Goal: Task Accomplishment & Management: Manage account settings

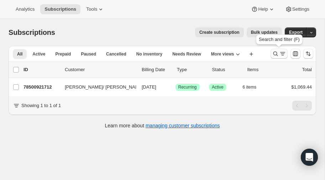
click at [275, 53] on icon "Search and filter results" at bounding box center [275, 53] width 7 height 7
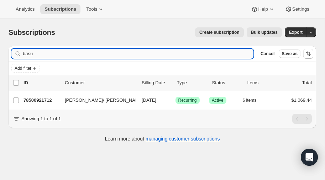
click at [128, 55] on input "basu" at bounding box center [138, 54] width 231 height 10
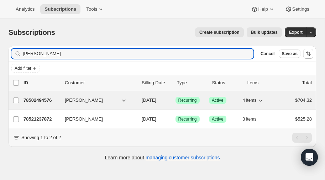
type input "[PERSON_NAME]"
click at [41, 98] on p "78502494576" at bounding box center [42, 100] width 36 height 7
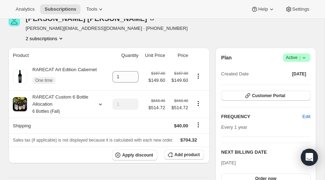
scroll to position [37, 0]
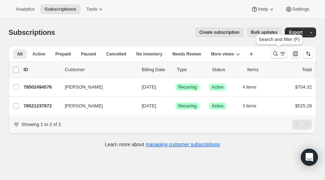
click at [274, 52] on icon "Search and filter results" at bounding box center [275, 53] width 7 height 7
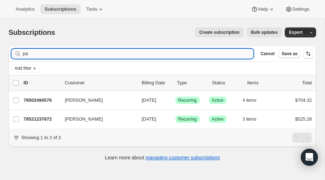
type input "p"
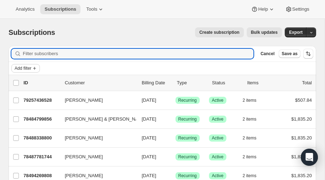
click at [28, 67] on span "Add filter" at bounding box center [23, 69] width 17 height 6
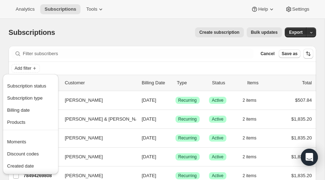
click at [85, 27] on div "Subscriptions. This page is ready Subscriptions Create subscription Bulk update…" at bounding box center [163, 32] width 308 height 27
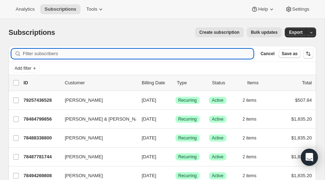
click at [47, 53] on input "Filter subscribers" at bounding box center [138, 54] width 231 height 10
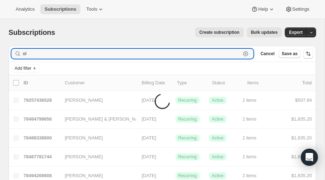
type input "o"
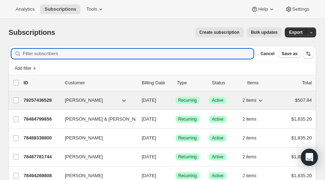
click at [36, 98] on p "79257436528" at bounding box center [42, 100] width 36 height 7
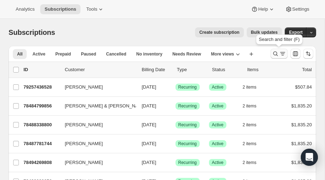
click at [274, 53] on icon "Search and filter results" at bounding box center [276, 54] width 5 height 5
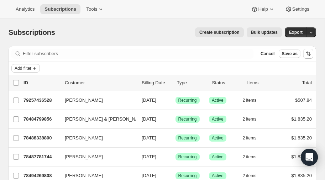
click at [31, 68] on span "Add filter" at bounding box center [23, 69] width 17 height 6
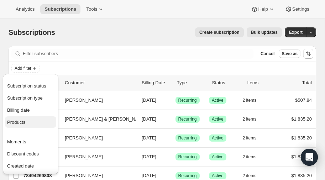
click at [21, 120] on span "Products" at bounding box center [16, 122] width 18 height 5
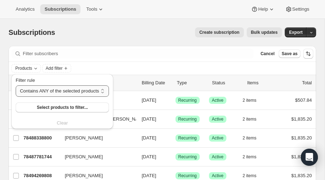
click at [58, 93] on select "Contains ANY of the selected products Contains ALL of the selected products Con…" at bounding box center [62, 90] width 93 height 11
click at [16, 85] on select "Contains ANY of the selected products Contains ALL of the selected products Con…" at bounding box center [62, 90] width 93 height 11
click at [61, 108] on span "Select products to filter..." at bounding box center [62, 108] width 51 height 6
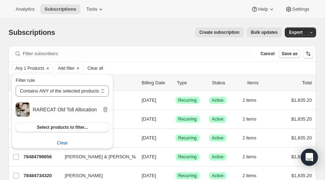
click at [130, 30] on div "Create subscription Bulk updates" at bounding box center [173, 32] width 218 height 10
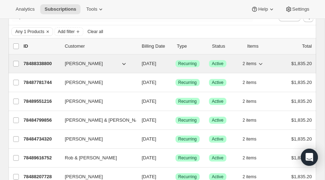
scroll to position [37, 0]
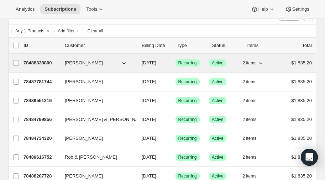
click at [44, 61] on p "78488338800" at bounding box center [42, 62] width 36 height 7
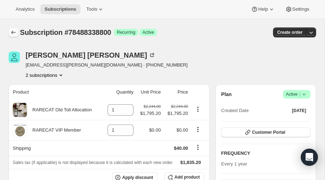
click at [13, 32] on icon "Subscriptions" at bounding box center [13, 32] width 7 height 7
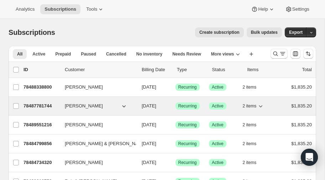
click at [38, 104] on p "78487781744" at bounding box center [42, 106] width 36 height 7
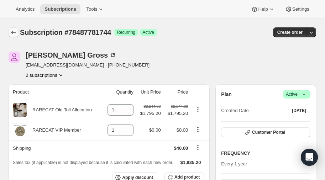
click at [12, 31] on icon "Subscriptions" at bounding box center [13, 32] width 7 height 7
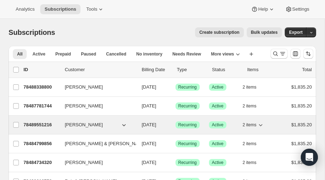
click at [35, 122] on p "78489551216" at bounding box center [42, 124] width 36 height 7
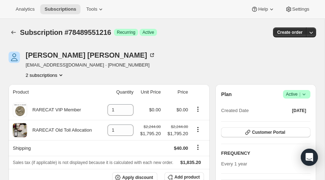
click at [305, 94] on icon at bounding box center [304, 94] width 7 height 7
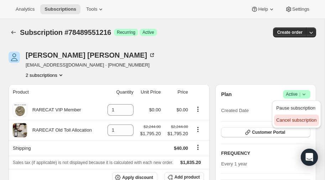
click at [287, 120] on span "Cancel subscription" at bounding box center [296, 120] width 40 height 5
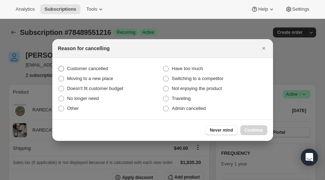
click at [61, 69] on span ":r1gf:" at bounding box center [61, 69] width 6 height 6
click at [59, 66] on input "Customer cancelled" at bounding box center [58, 66] width 0 height 0
radio input "true"
click at [253, 129] on span "Continue" at bounding box center [254, 131] width 19 height 6
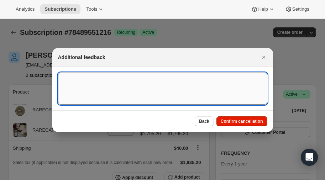
click at [97, 82] on textarea ":r1gf:" at bounding box center [162, 89] width 209 height 32
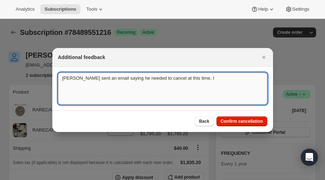
click at [62, 79] on textarea "[PERSON_NAME] sent an email saying he needed to cancel at this time, I" at bounding box center [162, 89] width 209 height 32
click at [221, 81] on textarea "9/2025 - [PERSON_NAME] sent an email saying he needed to cancel at this time, I" at bounding box center [162, 89] width 209 height 32
type textarea "9/2025 - [PERSON_NAME] sent an email saying he needed to cancel at this time, I…"
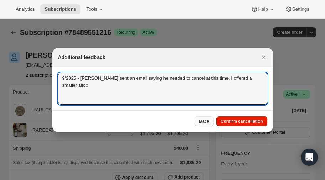
click at [206, 123] on span "Back" at bounding box center [204, 122] width 10 height 6
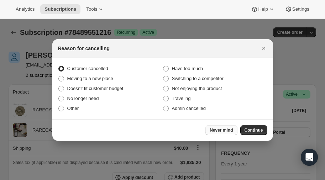
click at [223, 130] on span "Never mind" at bounding box center [221, 131] width 23 height 6
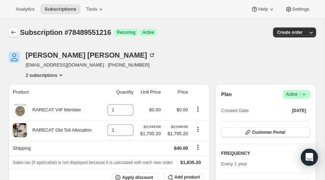
click at [14, 30] on icon "Subscriptions" at bounding box center [13, 32] width 7 height 7
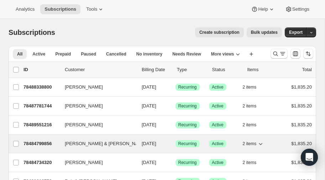
click at [42, 141] on p "78484799856" at bounding box center [42, 143] width 36 height 7
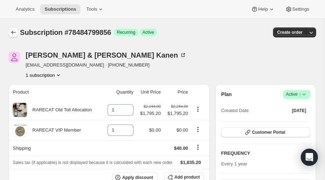
click at [12, 29] on icon "Subscriptions" at bounding box center [13, 32] width 7 height 7
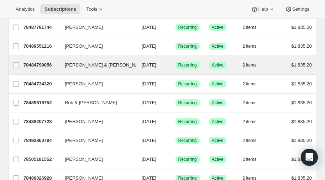
scroll to position [81, 0]
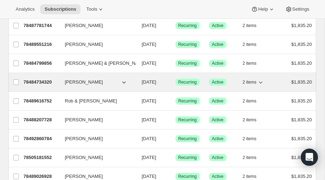
click at [37, 79] on p "78484734320" at bounding box center [42, 82] width 36 height 7
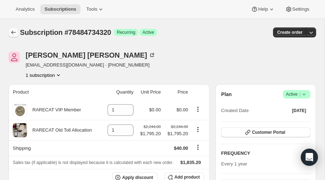
click at [12, 31] on icon "Subscriptions" at bounding box center [13, 32] width 7 height 7
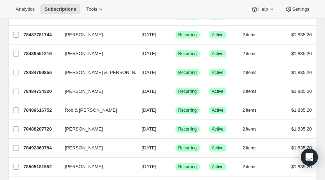
scroll to position [72, 0]
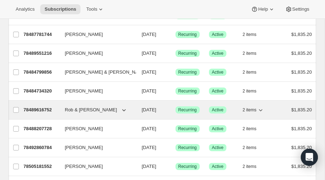
click at [38, 107] on p "78489616752" at bounding box center [42, 110] width 36 height 7
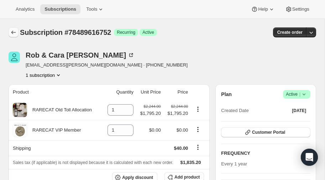
click at [12, 31] on icon "Subscriptions" at bounding box center [13, 33] width 5 height 4
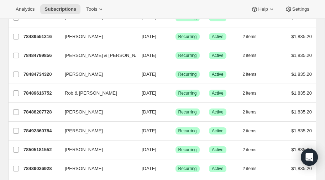
scroll to position [90, 0]
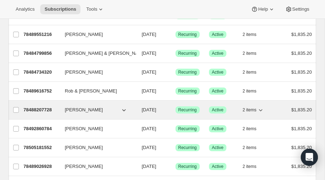
click at [37, 108] on p "78488207728" at bounding box center [42, 110] width 36 height 7
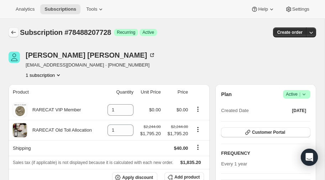
click at [11, 31] on icon "Subscriptions" at bounding box center [13, 32] width 7 height 7
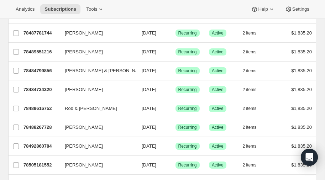
scroll to position [78, 0]
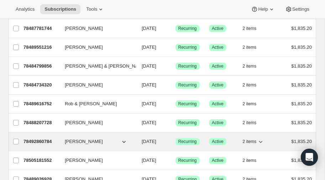
click at [39, 139] on p "78492860784" at bounding box center [42, 141] width 36 height 7
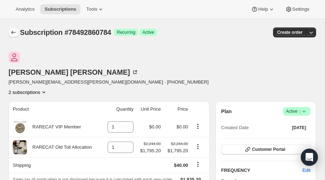
click at [13, 31] on icon "Subscriptions" at bounding box center [13, 32] width 7 height 7
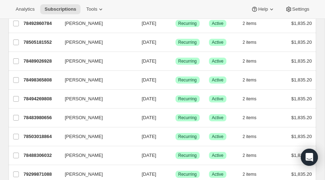
scroll to position [202, 0]
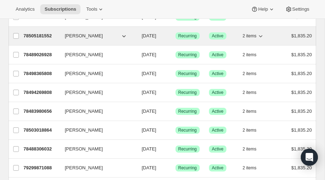
click at [35, 33] on p "78505181552" at bounding box center [42, 35] width 36 height 7
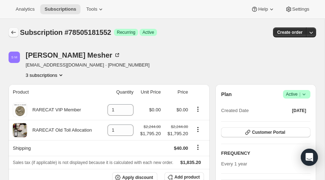
click at [12, 29] on icon "Subscriptions" at bounding box center [13, 32] width 7 height 7
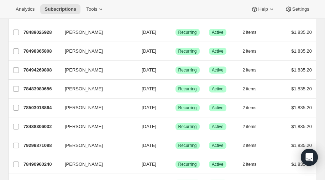
scroll to position [228, 0]
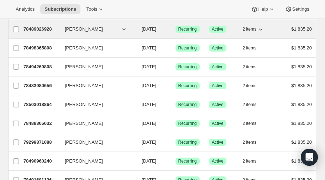
click at [42, 26] on p "78489026928" at bounding box center [42, 29] width 36 height 7
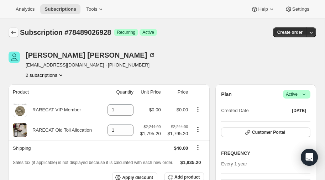
click at [13, 30] on icon "Subscriptions" at bounding box center [13, 32] width 7 height 7
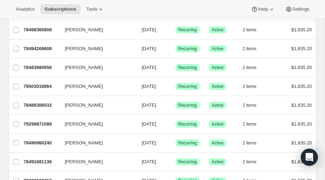
scroll to position [246, 0]
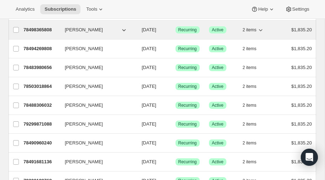
click at [44, 26] on p "78498365808" at bounding box center [42, 29] width 36 height 7
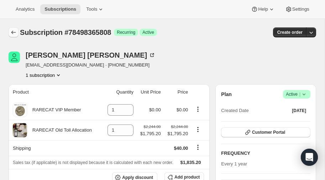
click at [11, 32] on icon "Subscriptions" at bounding box center [13, 32] width 7 height 7
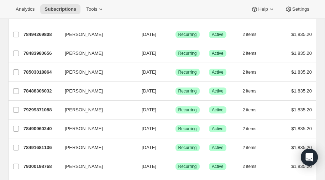
scroll to position [262, 0]
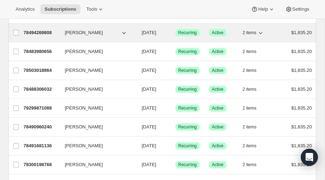
click at [36, 30] on p "78494269808" at bounding box center [42, 32] width 36 height 7
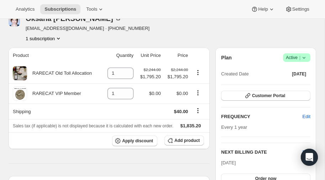
scroll to position [36, 0]
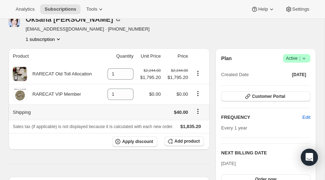
click at [197, 110] on icon "Shipping actions" at bounding box center [197, 111] width 7 height 7
click at [195, 124] on span "Edit shipping rate" at bounding box center [198, 124] width 36 height 5
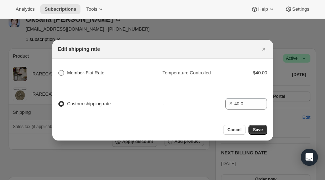
click at [60, 73] on span ":r4o6:" at bounding box center [61, 73] width 6 height 6
click at [59, 71] on Rate "Member-Flat Rate" at bounding box center [58, 70] width 0 height 0
radio Rate "true"
click at [64, 103] on span ":r4o6:" at bounding box center [61, 104] width 6 height 6
click at [59, 102] on input "Custom shipping rate" at bounding box center [58, 101] width 0 height 0
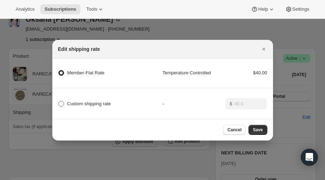
radio input "true"
radio Rate "false"
click at [233, 128] on span "Cancel" at bounding box center [235, 130] width 14 height 6
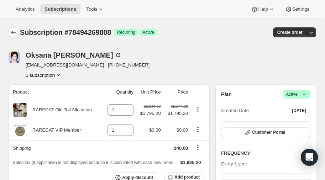
click at [13, 31] on icon "Subscriptions" at bounding box center [13, 32] width 7 height 7
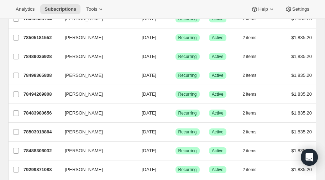
scroll to position [202, 0]
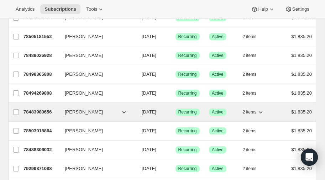
click at [33, 109] on p "78483980656" at bounding box center [42, 112] width 36 height 7
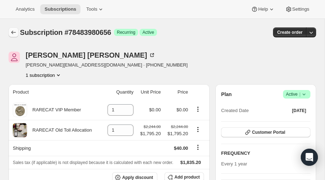
click at [14, 30] on icon "Subscriptions" at bounding box center [13, 32] width 7 height 7
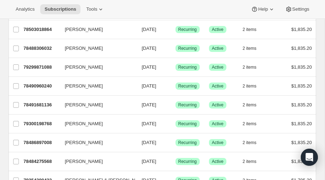
scroll to position [304, 0]
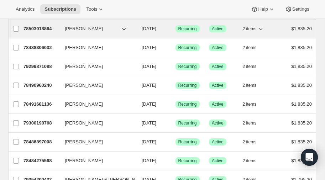
click at [33, 26] on p "78503018864" at bounding box center [42, 28] width 36 height 7
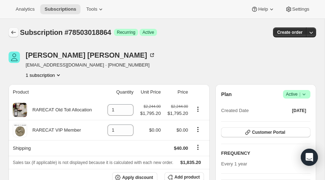
click at [12, 33] on icon "Subscriptions" at bounding box center [13, 32] width 7 height 7
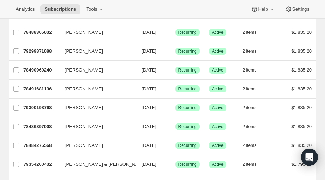
scroll to position [320, 0]
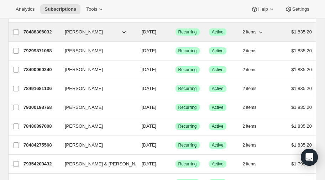
click at [40, 28] on p "78488306032" at bounding box center [42, 31] width 36 height 7
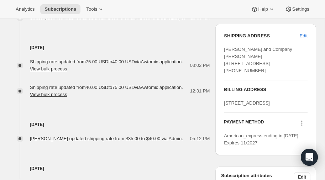
scroll to position [303, 0]
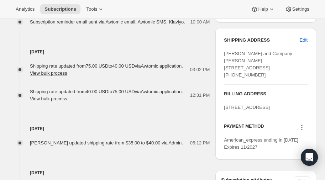
drag, startPoint x: 225, startPoint y: 120, endPoint x: 281, endPoint y: 126, distance: 55.9
click at [281, 111] on div "[STREET_ADDRESS]" at bounding box center [266, 107] width 84 height 7
copy span "[STREET_ADDRESS]"
click at [305, 37] on span "Edit" at bounding box center [304, 40] width 8 height 7
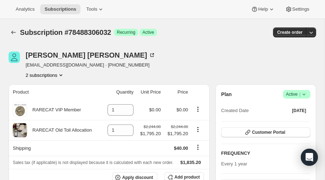
select select "NC"
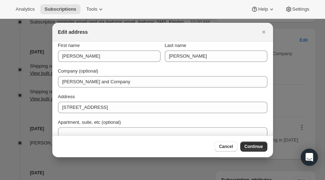
scroll to position [0, 0]
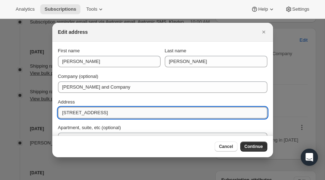
click at [121, 115] on input "[STREET_ADDRESS]" at bounding box center [162, 112] width 209 height 11
type input "5"
click at [103, 114] on input "Address" at bounding box center [162, 112] width 209 height 11
paste input "[STREET_ADDRESS]"
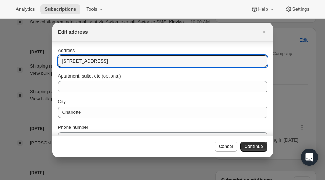
scroll to position [53, 0]
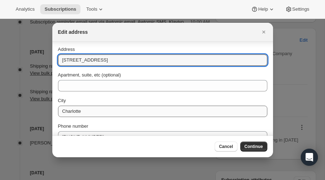
type input "[STREET_ADDRESS]"
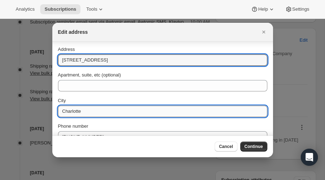
click at [110, 111] on input "Charlotte" at bounding box center [162, 111] width 209 height 11
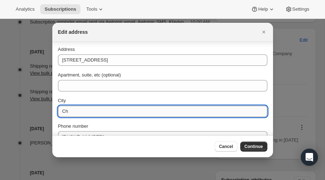
type input "C"
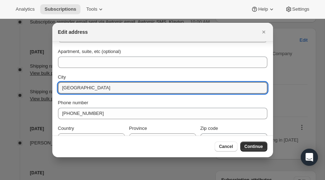
scroll to position [90, 0]
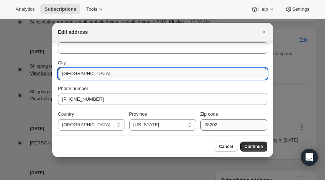
type input "[GEOGRAPHIC_DATA]"
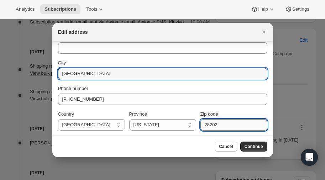
click at [223, 125] on input "28202" at bounding box center [234, 124] width 67 height 11
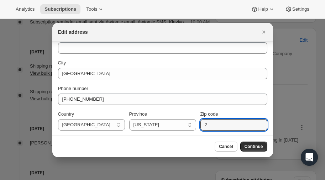
type input "2"
click at [231, 149] on span "Cancel" at bounding box center [226, 147] width 14 height 6
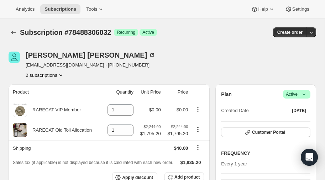
scroll to position [303, 0]
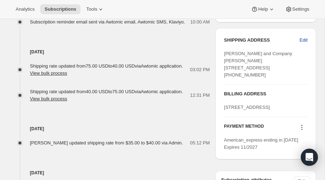
click at [303, 39] on span "Edit" at bounding box center [304, 40] width 8 height 7
select select "NC"
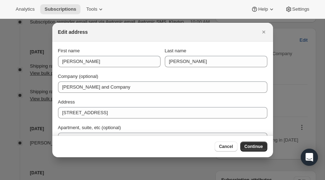
scroll to position [0, 0]
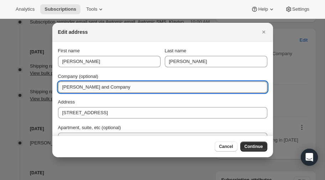
click at [140, 87] on input "[PERSON_NAME] and Company" at bounding box center [162, 87] width 209 height 11
type input "A"
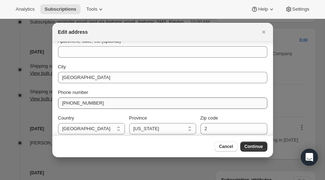
scroll to position [90, 0]
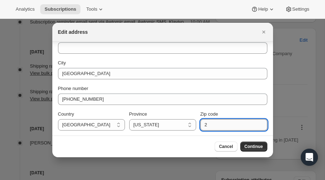
click at [225, 126] on input "2" at bounding box center [234, 124] width 67 height 11
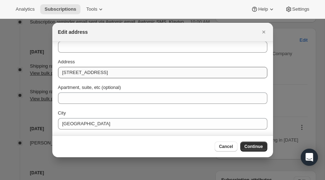
scroll to position [39, 0]
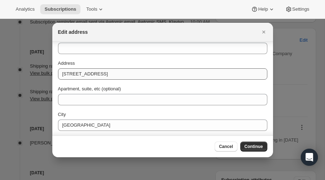
type input "27608"
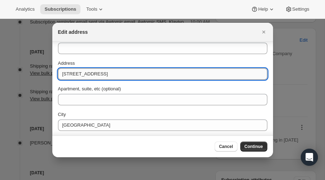
click at [151, 75] on input "[STREET_ADDRESS]" at bounding box center [162, 73] width 209 height 11
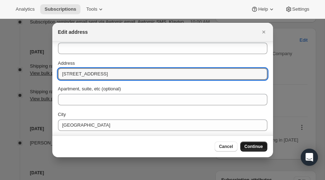
type input "[STREET_ADDRESS]"
click at [251, 147] on span "Continue" at bounding box center [254, 147] width 19 height 6
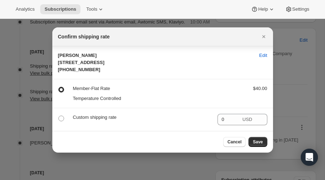
scroll to position [0, 0]
click at [58, 121] on span ":r5ru:" at bounding box center [61, 119] width 6 height 6
click at [58, 116] on input ":r5ru:" at bounding box center [58, 116] width 0 height 0
radio input "true"
radio input "false"
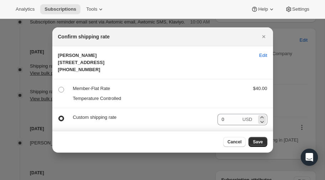
click at [253, 125] on div "0 USD" at bounding box center [243, 119] width 50 height 11
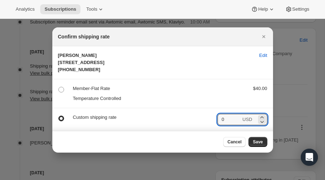
click at [253, 125] on div "0 USD" at bounding box center [243, 119] width 50 height 11
type input "04"
click at [63, 93] on span ":r5ru:" at bounding box center [61, 90] width 6 height 6
click at [59, 87] on input ":r5ru:" at bounding box center [58, 87] width 0 height 0
radio input "true"
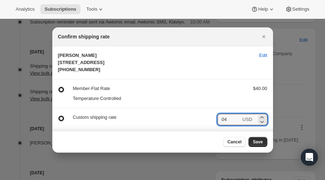
radio input "false"
click at [229, 125] on input "04" at bounding box center [230, 119] width 24 height 11
click at [264, 125] on icon ":r5ru:" at bounding box center [262, 121] width 7 height 7
radio input "false"
radio input "true"
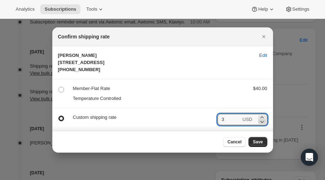
click at [263, 123] on icon ":r5ru:" at bounding box center [262, 122] width 4 height 2
type input "1"
click at [263, 123] on icon ":r5ru:" at bounding box center [262, 122] width 4 height 2
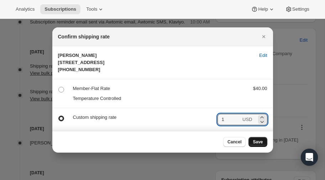
click at [256, 145] on span "Save" at bounding box center [258, 142] width 10 height 6
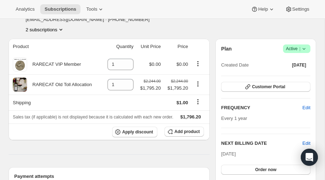
scroll to position [79, 0]
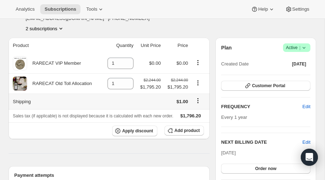
click at [198, 99] on icon "Shipping actions" at bounding box center [198, 98] width 1 height 1
click at [196, 115] on span "Edit shipping rate" at bounding box center [198, 113] width 36 height 5
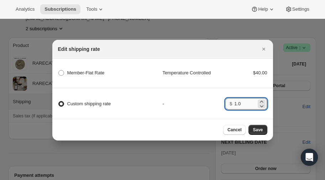
click at [253, 105] on input "1.0" at bounding box center [245, 103] width 22 height 11
type input "1"
click at [63, 74] on span ":r5ue:" at bounding box center [61, 73] width 6 height 6
click at [59, 71] on Rate "Member-Flat Rate" at bounding box center [58, 70] width 0 height 0
radio Rate "true"
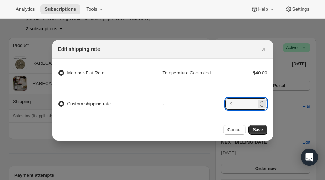
radio input "false"
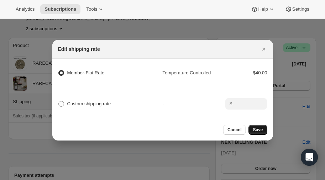
click at [259, 129] on span "Save" at bounding box center [258, 130] width 10 height 6
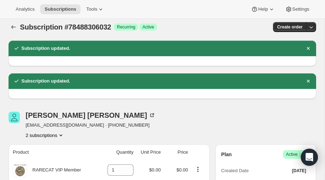
scroll to position [0, 0]
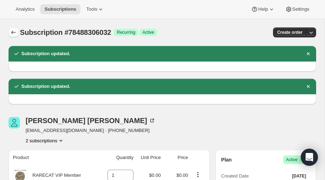
click at [13, 30] on icon "Subscriptions" at bounding box center [13, 32] width 7 height 7
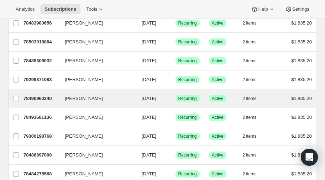
scroll to position [298, 0]
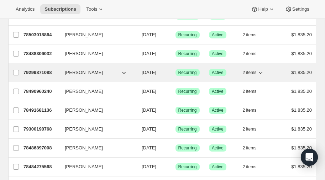
click at [36, 69] on p "79299871088" at bounding box center [42, 72] width 36 height 7
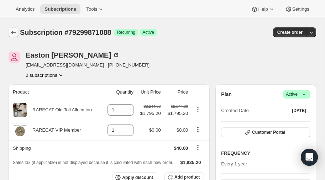
click at [12, 33] on icon "Subscriptions" at bounding box center [13, 32] width 7 height 7
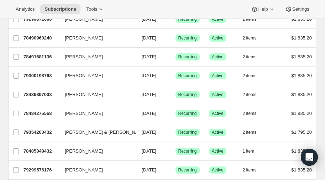
scroll to position [352, 0]
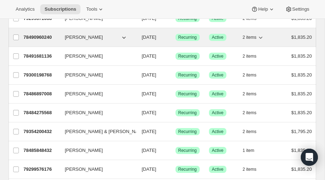
click at [44, 34] on p "78490960240" at bounding box center [42, 37] width 36 height 7
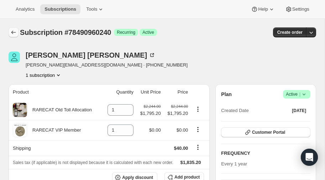
click at [11, 31] on icon "Subscriptions" at bounding box center [13, 32] width 7 height 7
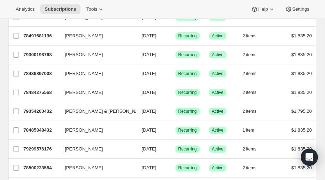
scroll to position [376, 0]
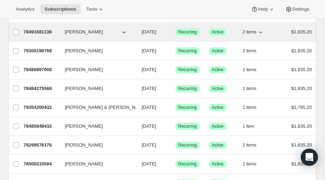
click at [43, 28] on p "78491681136" at bounding box center [42, 31] width 36 height 7
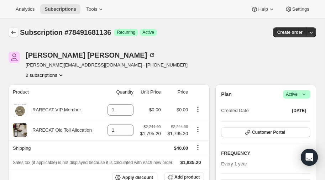
click at [15, 31] on icon "Subscriptions" at bounding box center [13, 32] width 7 height 7
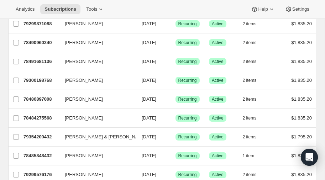
scroll to position [348, 0]
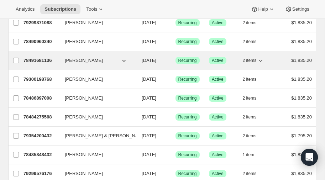
click at [42, 57] on p "78491681136" at bounding box center [42, 60] width 36 height 7
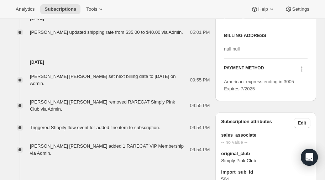
scroll to position [338, 0]
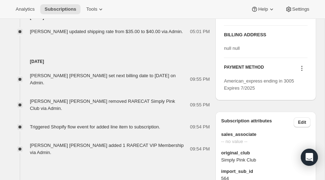
click at [303, 72] on icon at bounding box center [302, 68] width 7 height 7
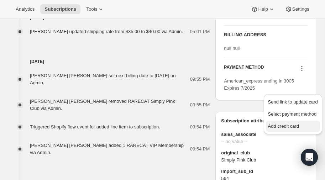
click at [284, 125] on span "Add credit card" at bounding box center [283, 126] width 31 height 5
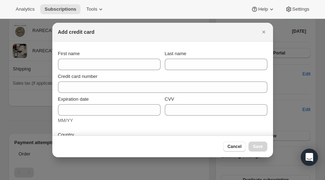
scroll to position [0, 0]
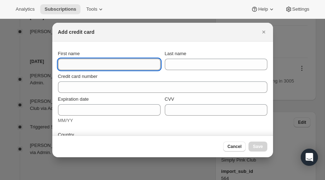
click at [97, 67] on input "First name" at bounding box center [109, 64] width 103 height 11
type input "[PERSON_NAME]"
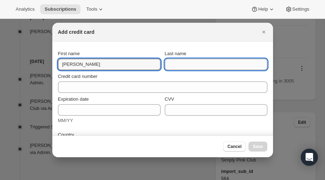
click at [182, 67] on input "Last name" at bounding box center [216, 64] width 103 height 11
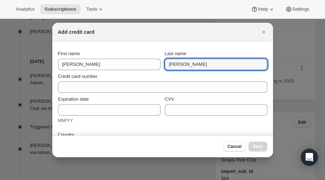
type input "[PERSON_NAME]"
click at [238, 146] on span "Cancel" at bounding box center [235, 147] width 14 height 6
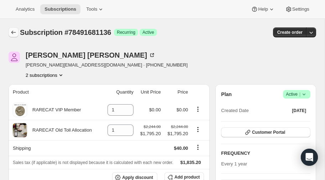
click at [12, 30] on icon "Subscriptions" at bounding box center [13, 32] width 7 height 7
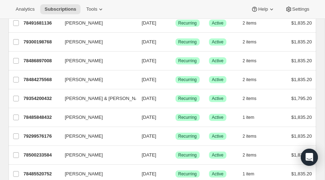
scroll to position [390, 0]
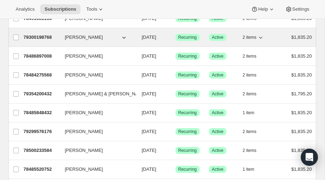
click at [43, 34] on p "79300198768" at bounding box center [42, 37] width 36 height 7
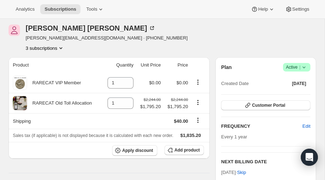
scroll to position [27, 0]
click at [61, 48] on icon "Product actions" at bounding box center [60, 48] width 3 height 2
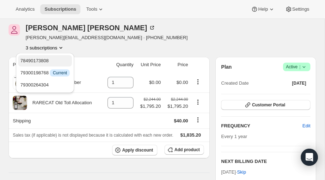
click at [44, 58] on span "78490173808" at bounding box center [34, 60] width 28 height 5
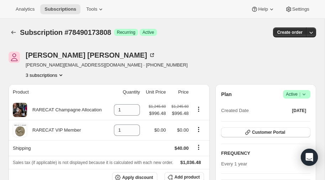
click at [62, 74] on icon "Product actions" at bounding box center [60, 75] width 7 height 7
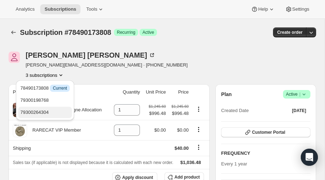
click at [36, 112] on span "79300264304" at bounding box center [34, 112] width 28 height 5
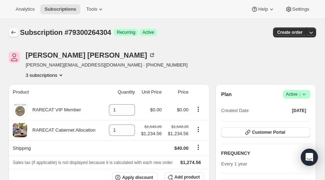
click at [12, 31] on icon "Subscriptions" at bounding box center [13, 33] width 5 height 4
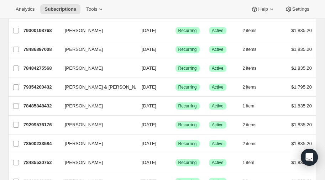
scroll to position [397, 0]
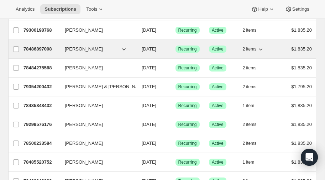
click at [36, 46] on p "78486897008" at bounding box center [42, 49] width 36 height 7
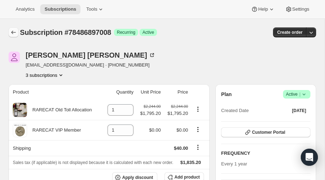
click at [14, 32] on icon "Subscriptions" at bounding box center [13, 32] width 7 height 7
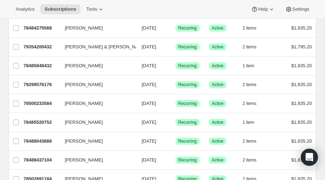
scroll to position [437, 0]
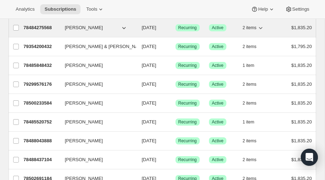
click at [39, 24] on p "78484275568" at bounding box center [42, 27] width 36 height 7
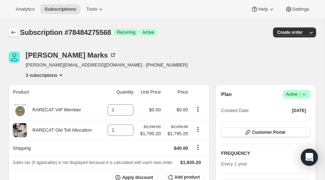
click at [13, 32] on icon "Subscriptions" at bounding box center [13, 32] width 7 height 7
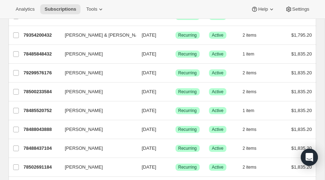
scroll to position [449, 0]
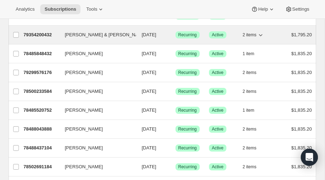
click at [40, 31] on p "79354200432" at bounding box center [42, 34] width 36 height 7
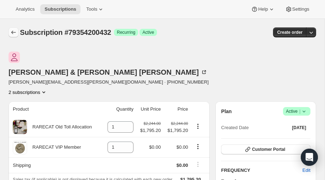
click at [12, 31] on icon "Subscriptions" at bounding box center [13, 33] width 5 height 4
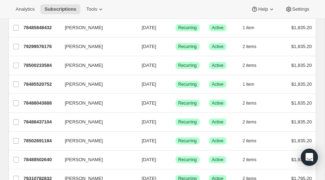
scroll to position [476, 0]
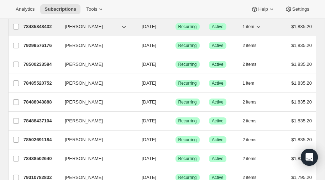
click at [40, 23] on p "78485848432" at bounding box center [42, 26] width 36 height 7
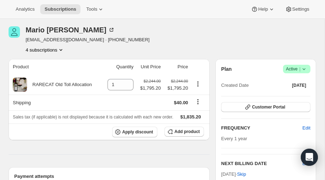
scroll to position [25, 0]
click at [305, 67] on icon at bounding box center [304, 69] width 7 height 7
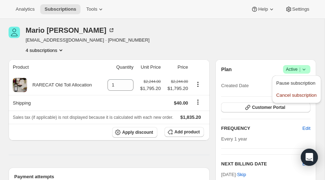
click at [260, 51] on div "[PERSON_NAME] [EMAIL_ADDRESS][DOMAIN_NAME] · [PHONE_NUMBER] 4 subscriptions" at bounding box center [163, 40] width 308 height 27
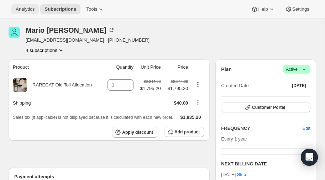
scroll to position [0, 0]
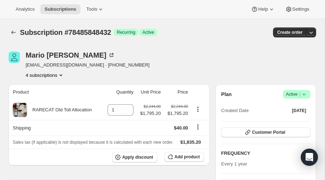
click at [305, 93] on icon at bounding box center [304, 94] width 7 height 7
click at [291, 107] on span "Pause subscription" at bounding box center [295, 107] width 39 height 5
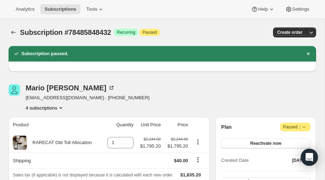
click at [305, 127] on icon at bounding box center [304, 127] width 3 height 2
click at [260, 105] on div "[PERSON_NAME] [EMAIL_ADDRESS][DOMAIN_NAME] · [PHONE_NUMBER] 4 subscriptions" at bounding box center [163, 97] width 308 height 27
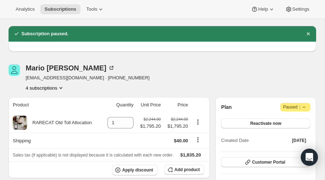
scroll to position [19, 0]
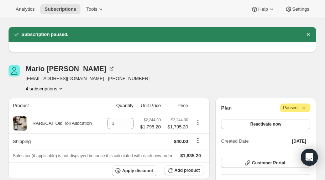
click at [305, 106] on icon at bounding box center [304, 107] width 7 height 7
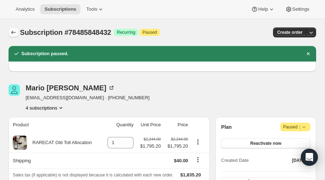
click at [12, 31] on icon "Subscriptions" at bounding box center [13, 32] width 7 height 7
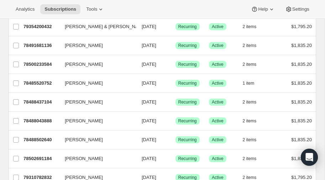
scroll to position [458, 0]
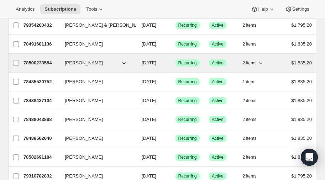
click at [37, 59] on p "78500233584" at bounding box center [42, 62] width 36 height 7
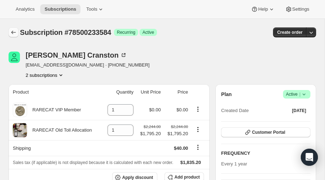
click at [11, 31] on icon "Subscriptions" at bounding box center [13, 32] width 7 height 7
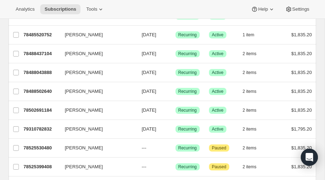
scroll to position [507, 0]
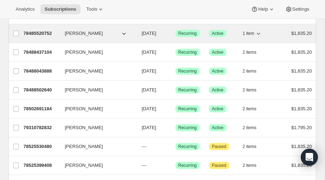
click at [36, 30] on p "78485520752" at bounding box center [42, 33] width 36 height 7
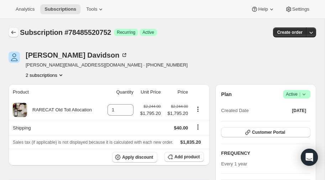
click at [12, 31] on icon "Subscriptions" at bounding box center [13, 33] width 5 height 4
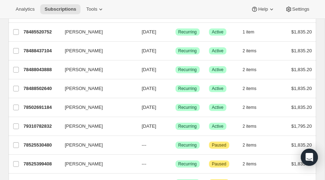
scroll to position [509, 0]
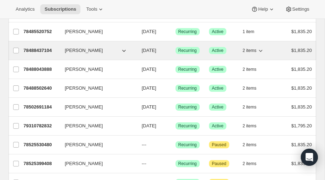
click at [40, 47] on p "78488437104" at bounding box center [42, 50] width 36 height 7
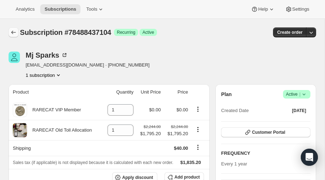
click at [12, 31] on icon "Subscriptions" at bounding box center [13, 32] width 7 height 7
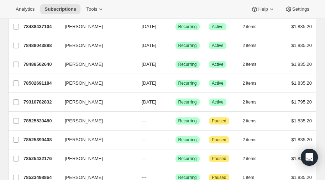
scroll to position [535, 0]
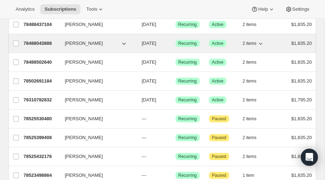
click at [41, 40] on p "78488043888" at bounding box center [42, 43] width 36 height 7
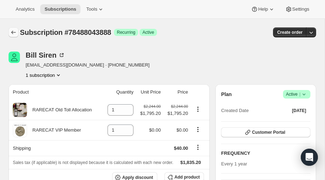
click at [13, 31] on icon "Subscriptions" at bounding box center [13, 32] width 7 height 7
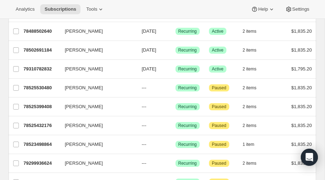
scroll to position [566, 0]
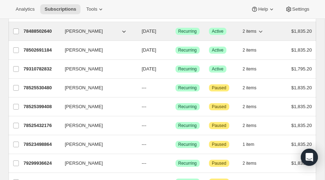
click at [36, 28] on p "78488502640" at bounding box center [42, 31] width 36 height 7
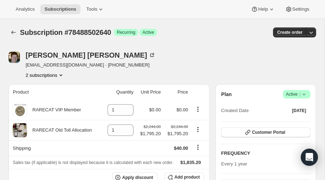
click at [61, 75] on icon "Product actions" at bounding box center [60, 75] width 7 height 7
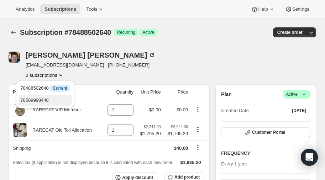
click at [39, 98] on span "78509998448" at bounding box center [34, 100] width 28 height 5
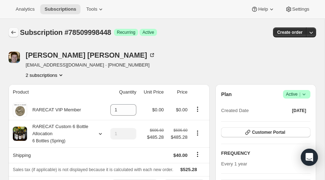
click at [13, 33] on icon "Subscriptions" at bounding box center [13, 32] width 7 height 7
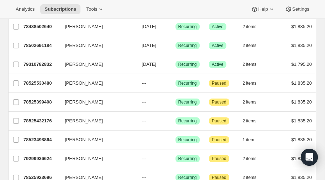
scroll to position [573, 0]
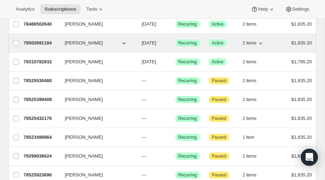
click at [40, 40] on p "78502691184" at bounding box center [42, 43] width 36 height 7
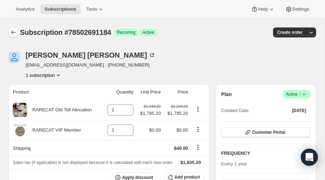
click at [12, 30] on icon "Subscriptions" at bounding box center [13, 32] width 7 height 7
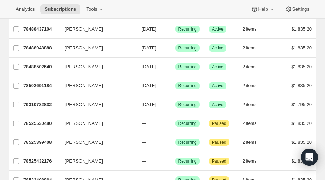
scroll to position [533, 0]
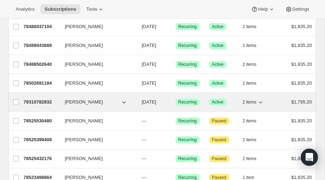
click at [37, 99] on p "79310782832" at bounding box center [42, 102] width 36 height 7
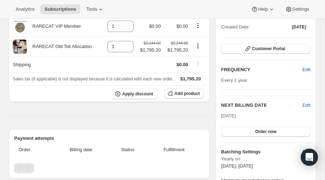
scroll to position [85, 0]
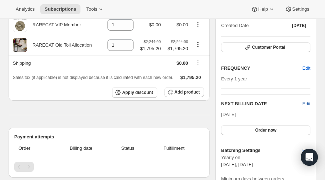
click at [307, 101] on span "Edit" at bounding box center [307, 103] width 8 height 7
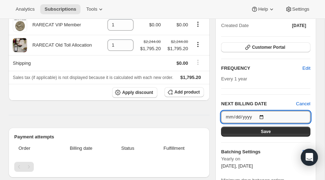
click at [264, 114] on input "[DATE]" at bounding box center [265, 117] width 89 height 12
type input "[DATE]"
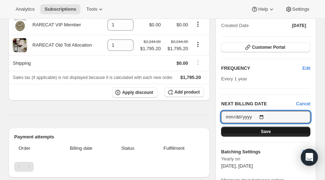
click at [265, 130] on span "Save" at bounding box center [266, 132] width 10 height 6
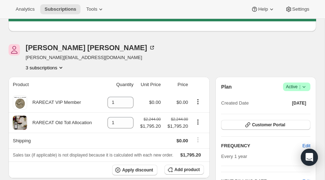
scroll to position [0, 0]
